Goal: Navigation & Orientation: Find specific page/section

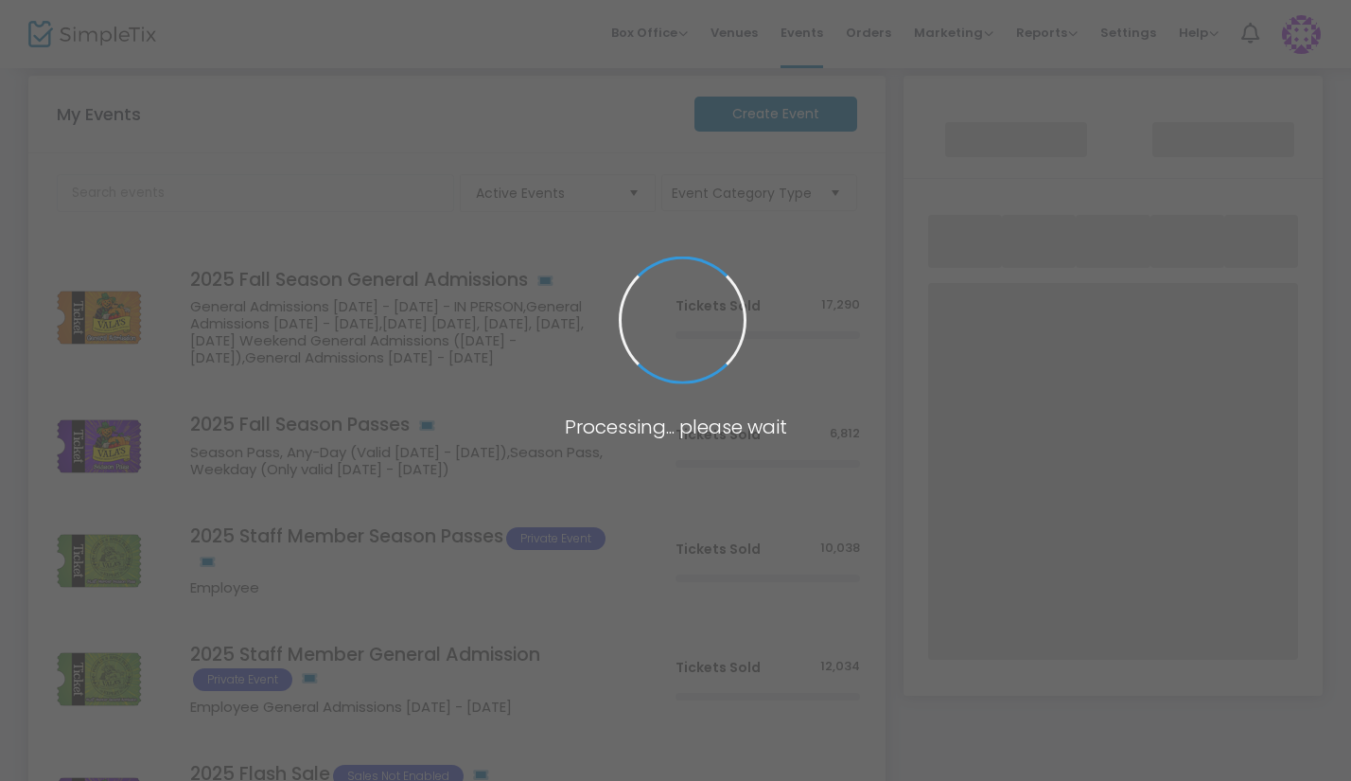
scroll to position [189, 0]
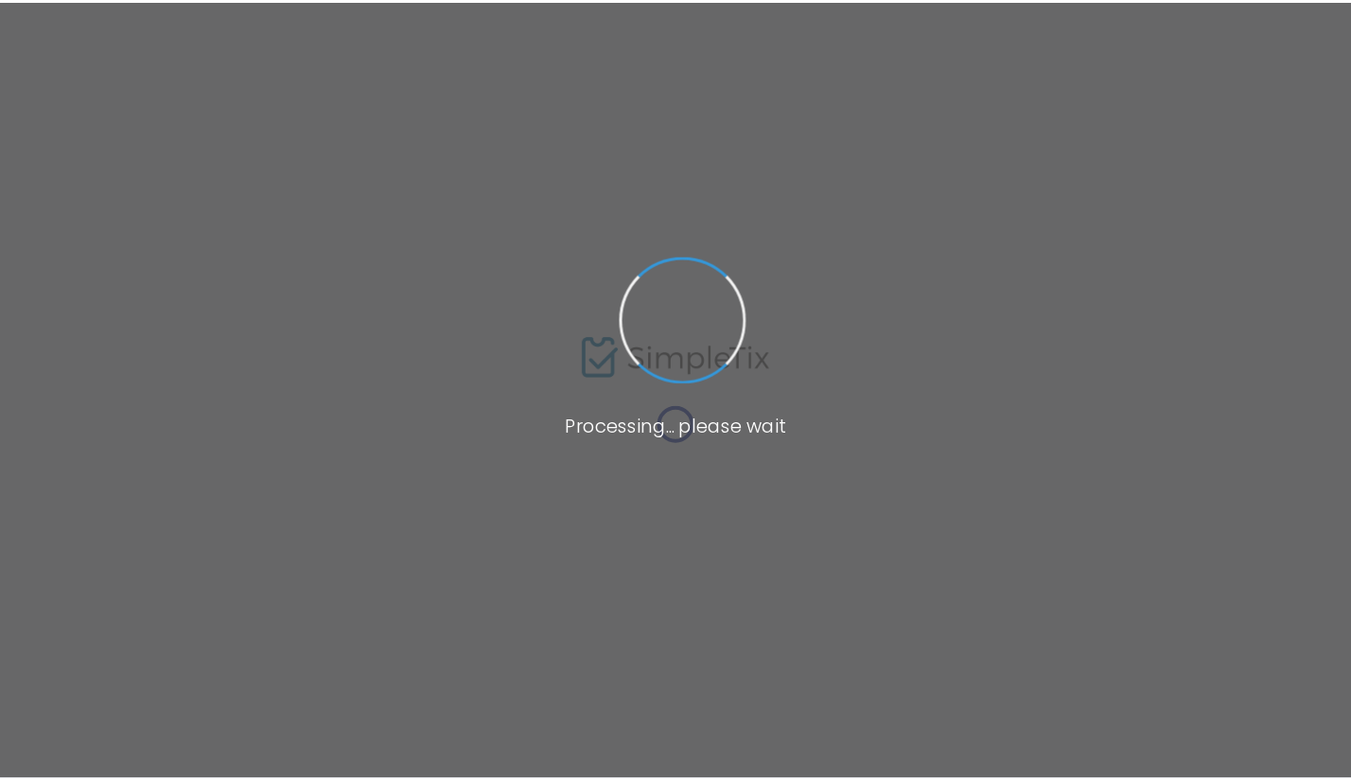
scroll to position [19, 0]
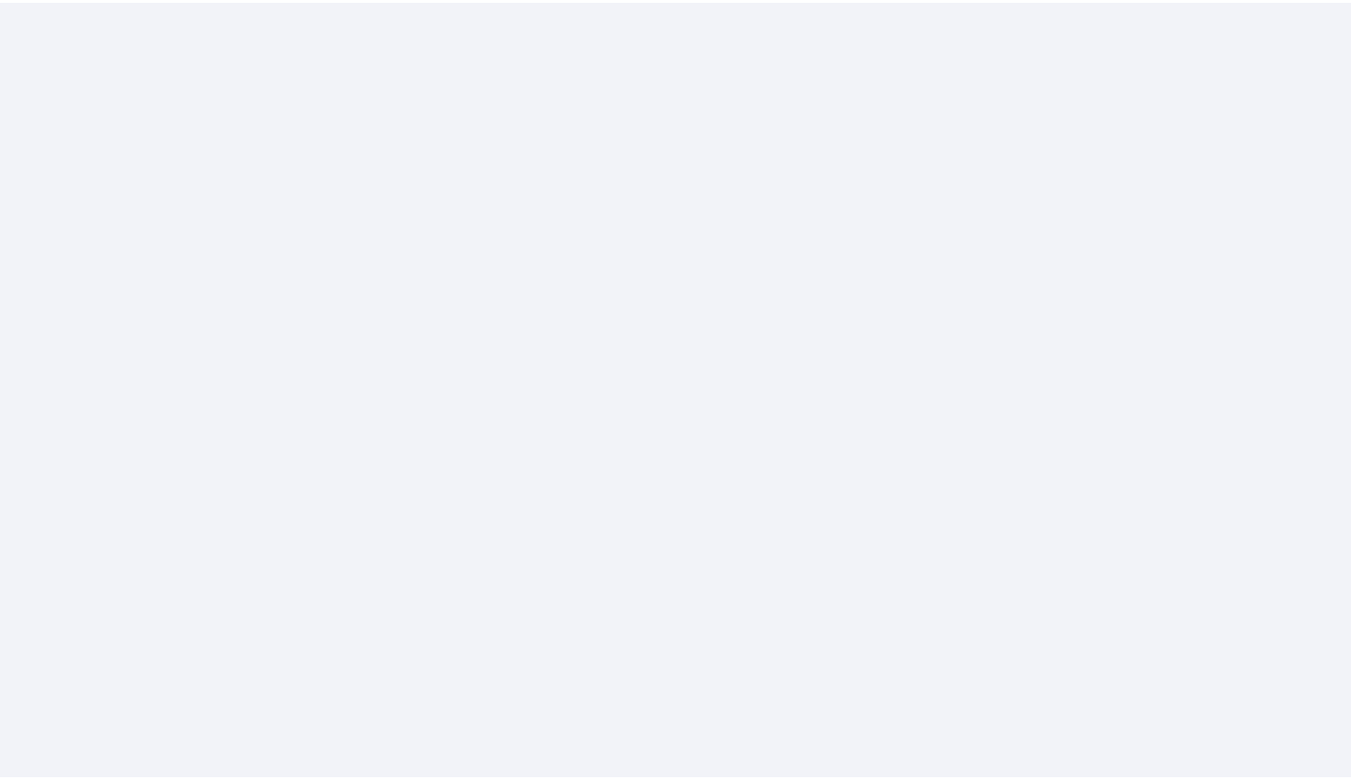
scroll to position [19, 0]
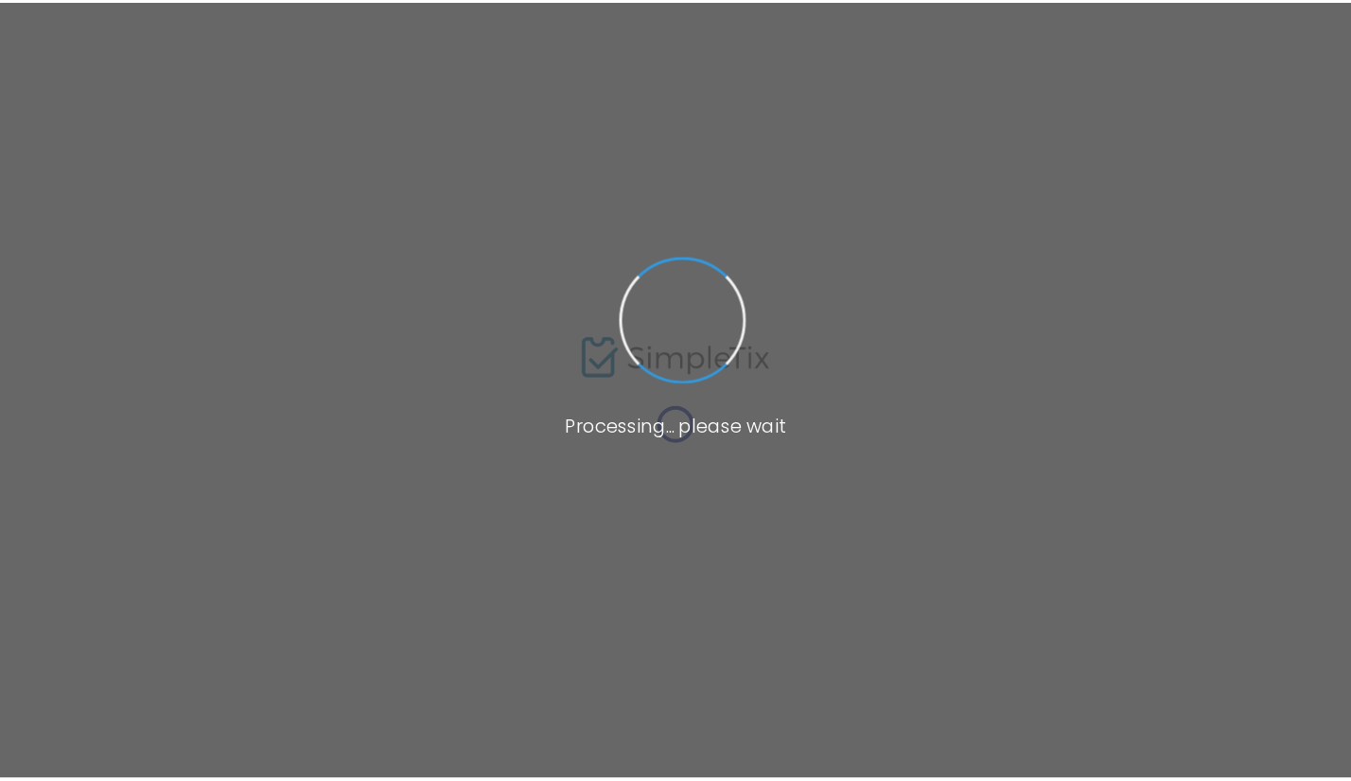
scroll to position [19, 0]
